Goal: Task Accomplishment & Management: Manage account settings

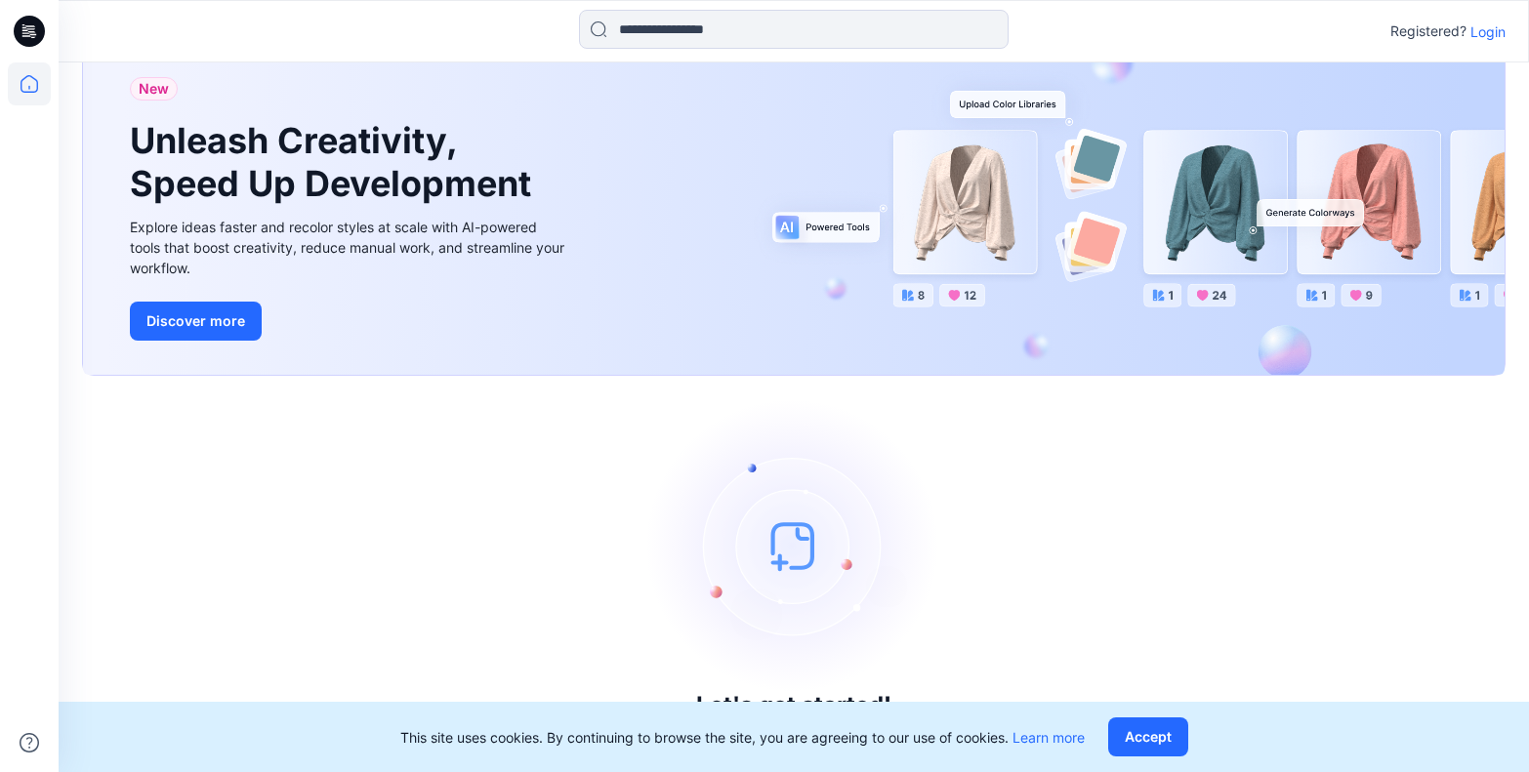
scroll to position [62, 0]
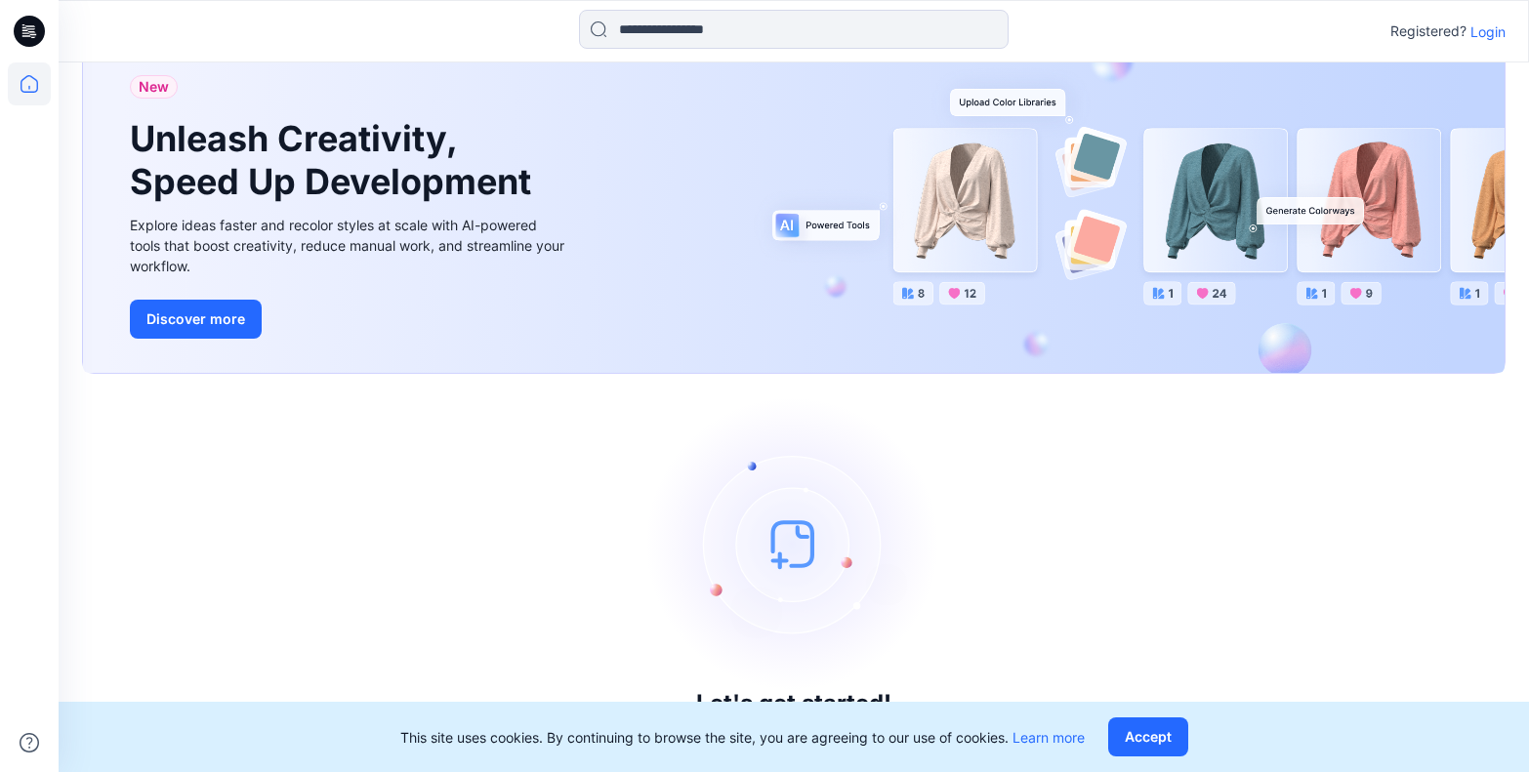
click at [1154, 741] on button "Accept" at bounding box center [1148, 737] width 80 height 39
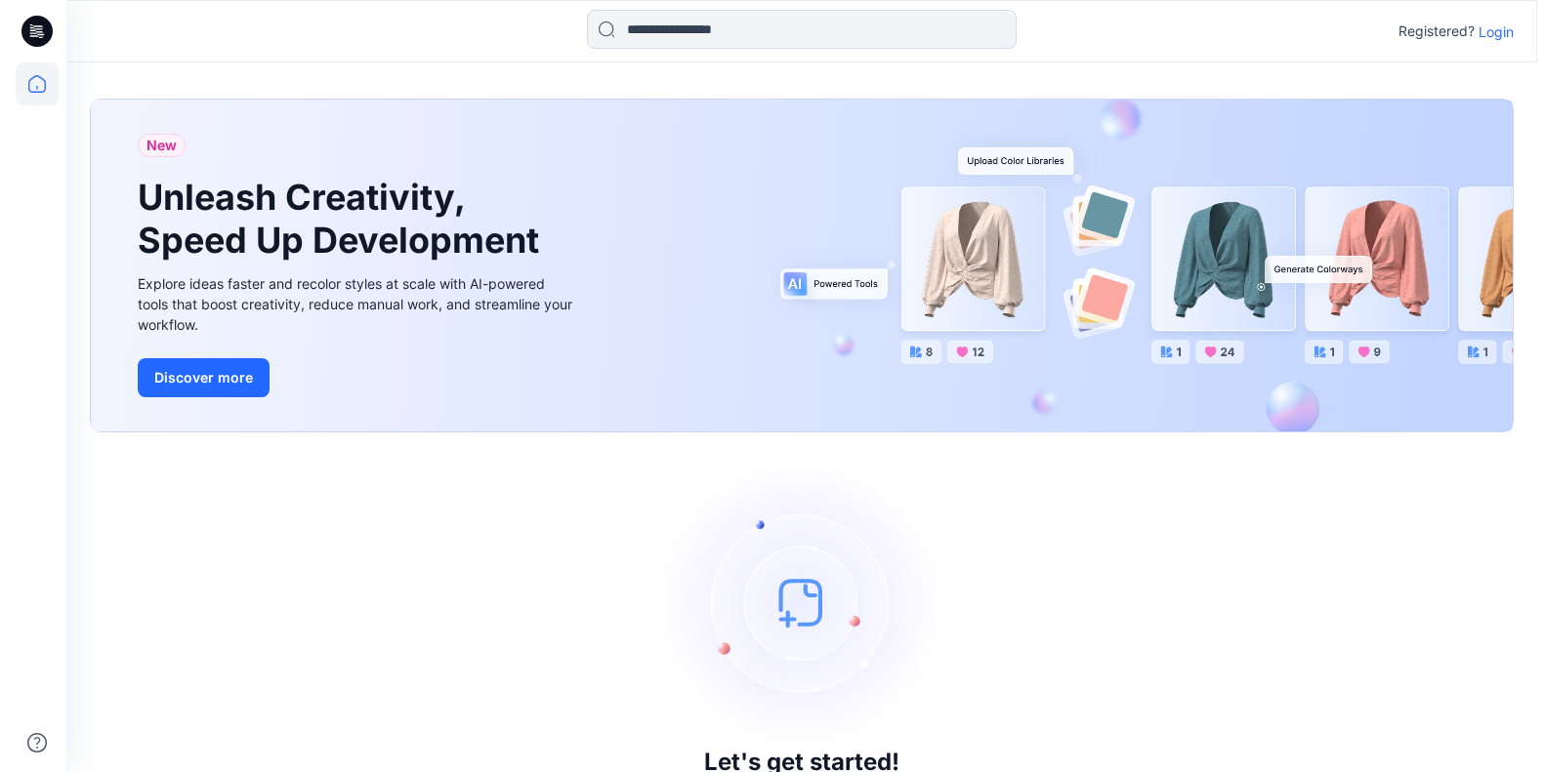
scroll to position [0, 0]
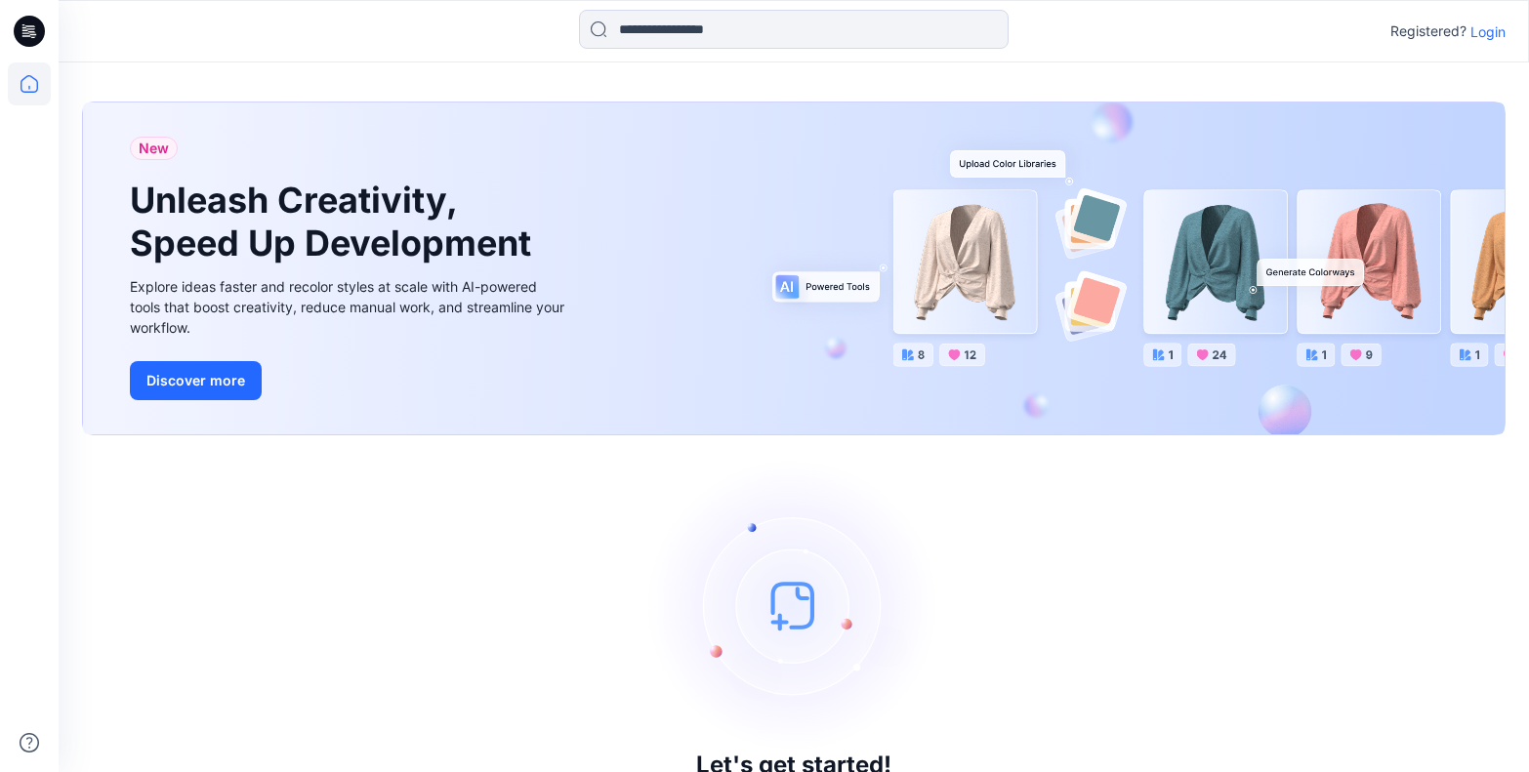
click at [475, 55] on div "Registered? Login" at bounding box center [794, 31] width 1470 height 62
click at [22, 88] on icon at bounding box center [29, 83] width 43 height 43
click at [17, 36] on icon at bounding box center [29, 31] width 31 height 31
click at [1496, 26] on p "Login" at bounding box center [1487, 31] width 35 height 21
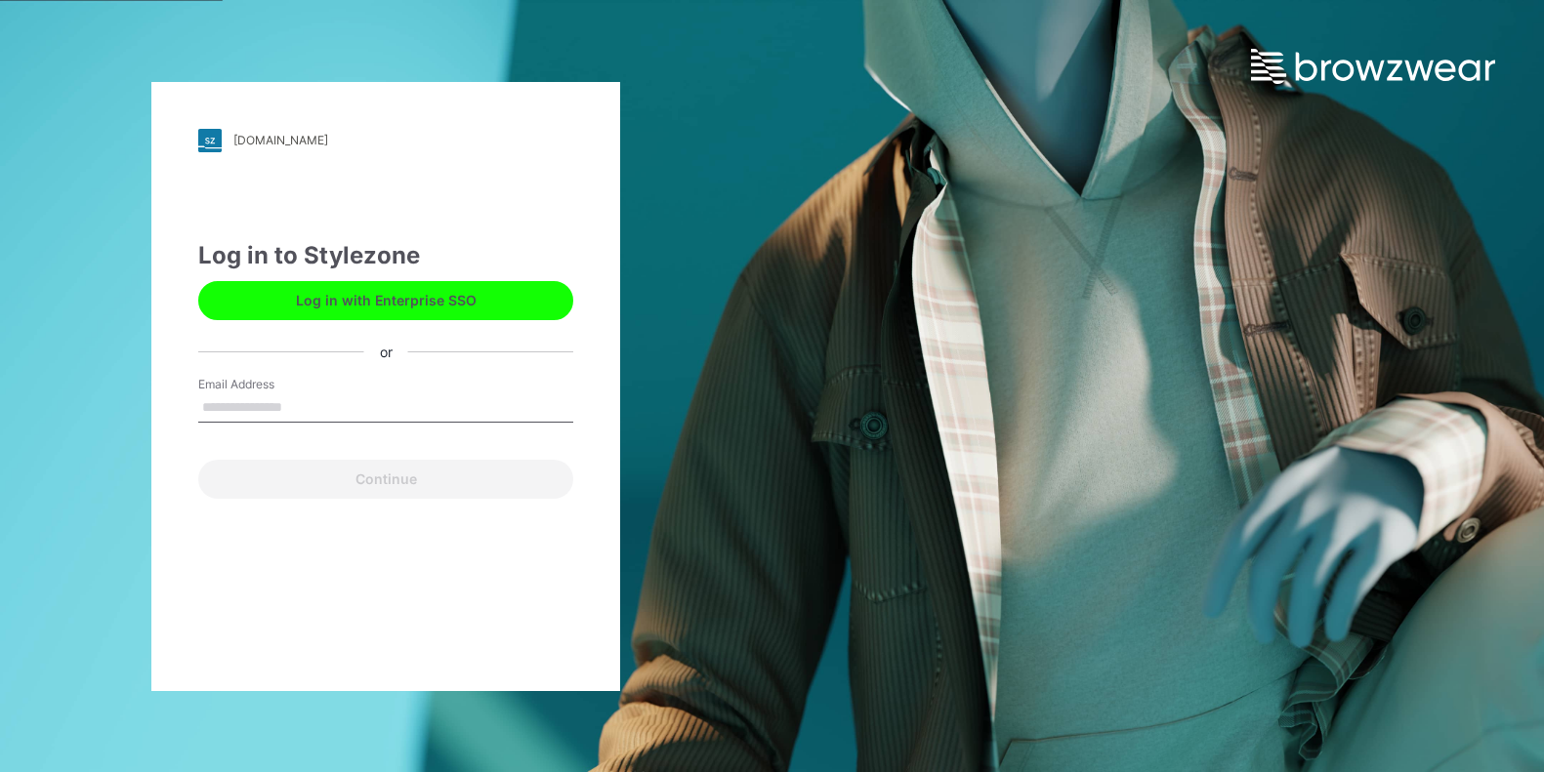
type input "**********"
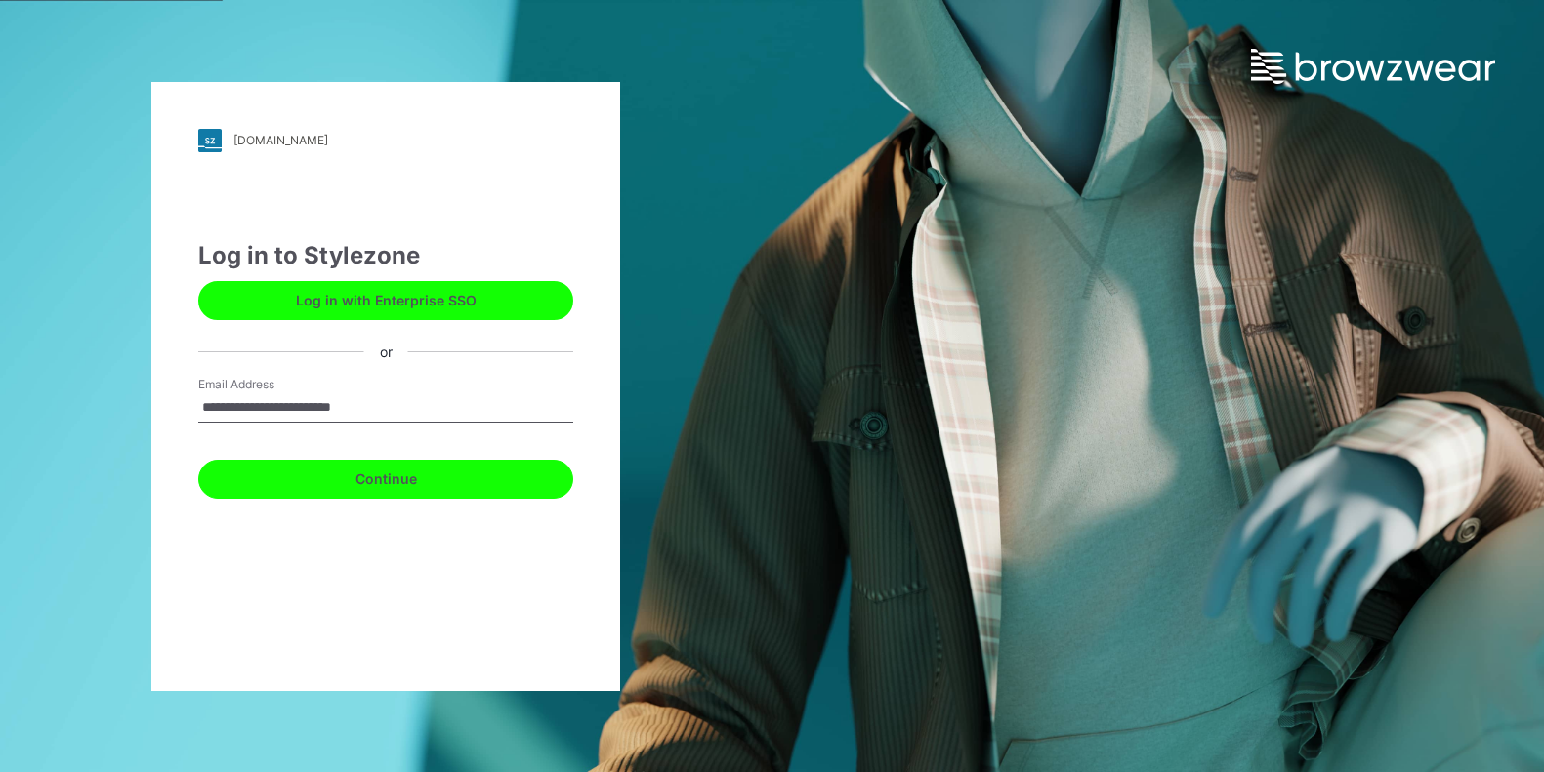
click at [380, 469] on button "Continue" at bounding box center [385, 479] width 375 height 39
